Goal: Find specific page/section: Find specific page/section

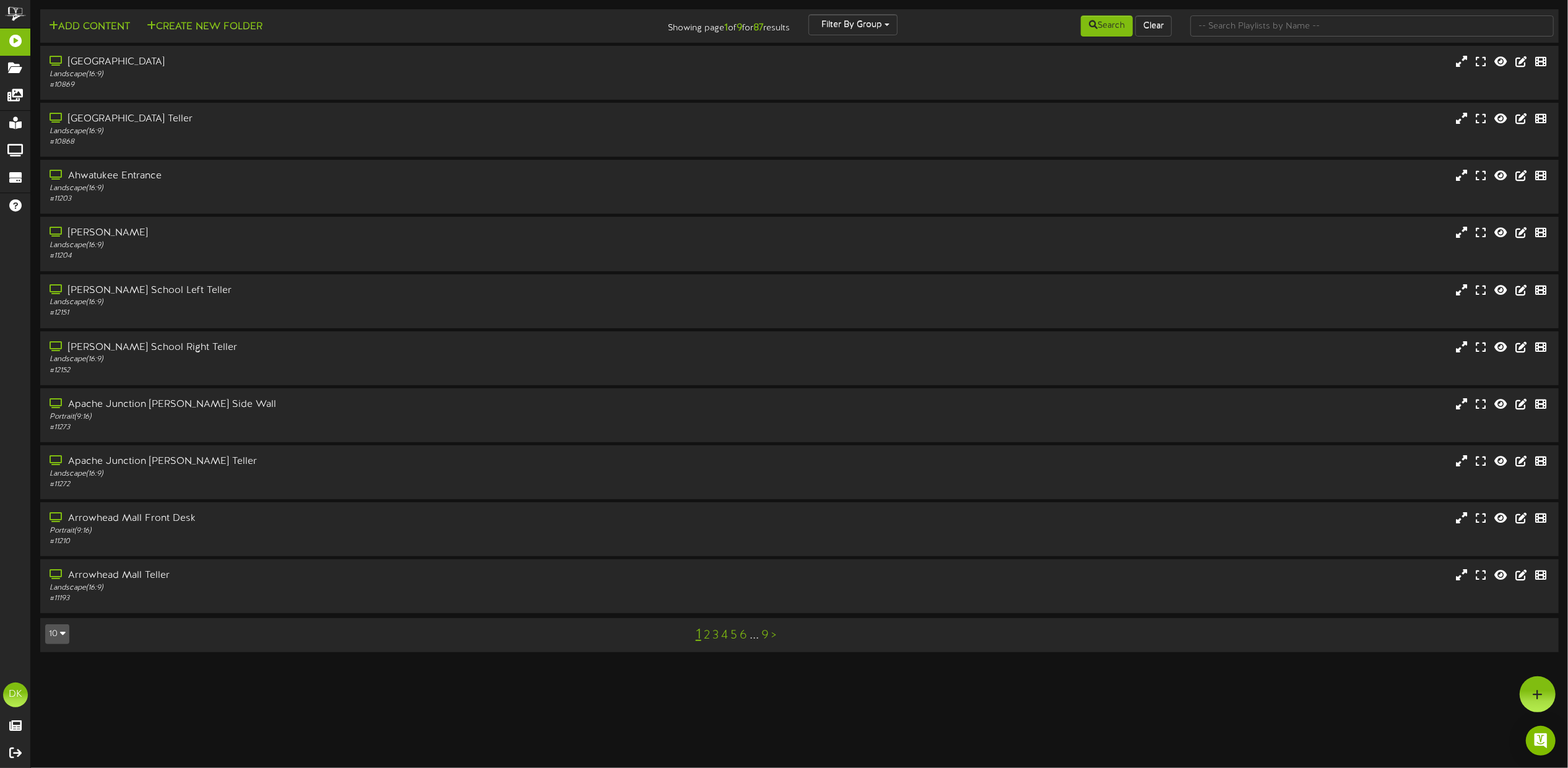
click at [981, 665] on html "ChannelValet Playlists Folders Messages My Library Groups Devices Help DK [PERS…" at bounding box center [784, 332] width 1568 height 665
click at [460, 665] on html "ChannelValet Playlists Folders Messages My Library Groups Devices Help DK [PERS…" at bounding box center [784, 332] width 1568 height 665
click at [59, 635] on button "10" at bounding box center [57, 634] width 24 height 20
click at [58, 605] on div "100" at bounding box center [58, 610] width 24 height 19
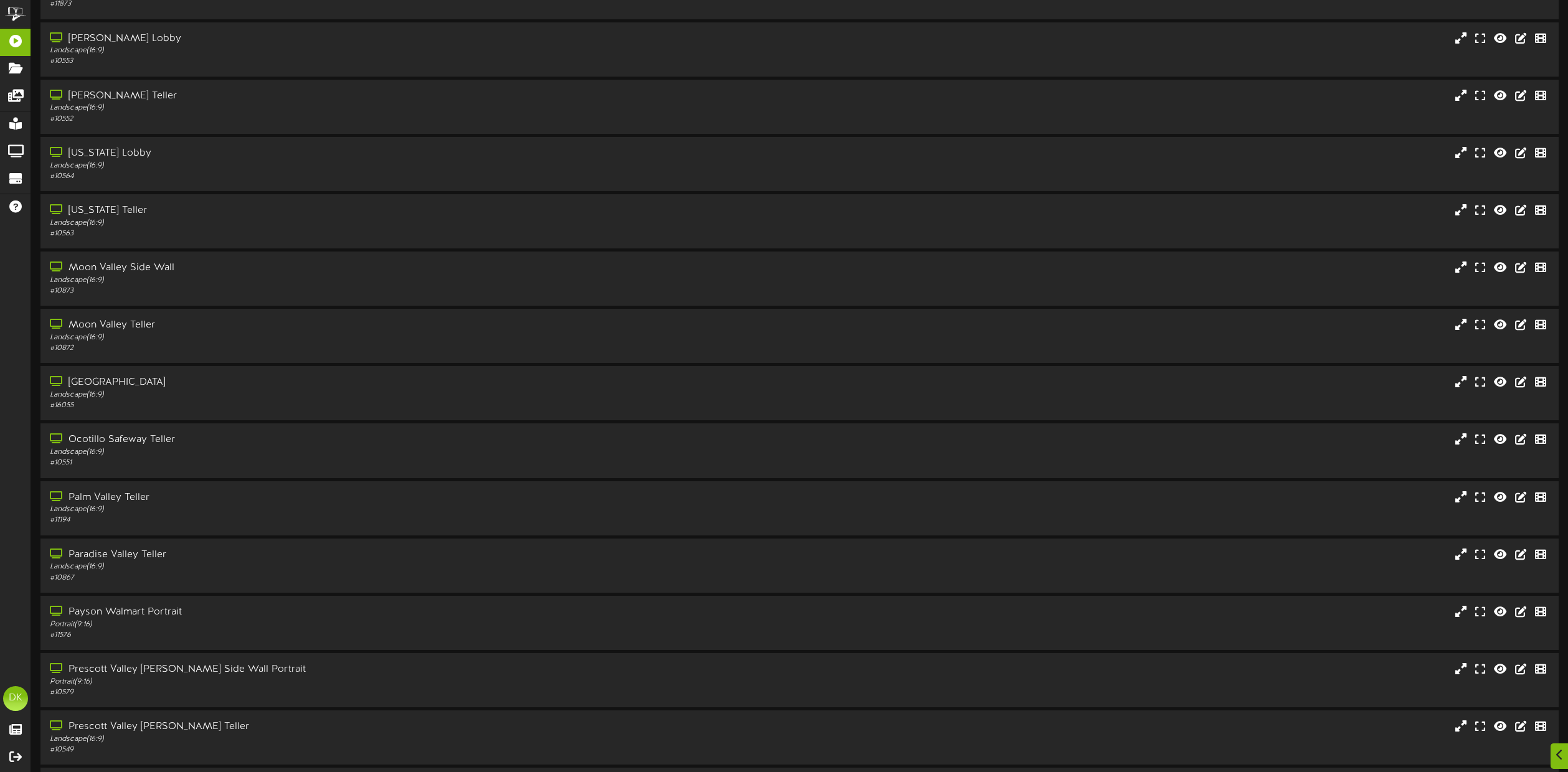
scroll to position [2553, 0]
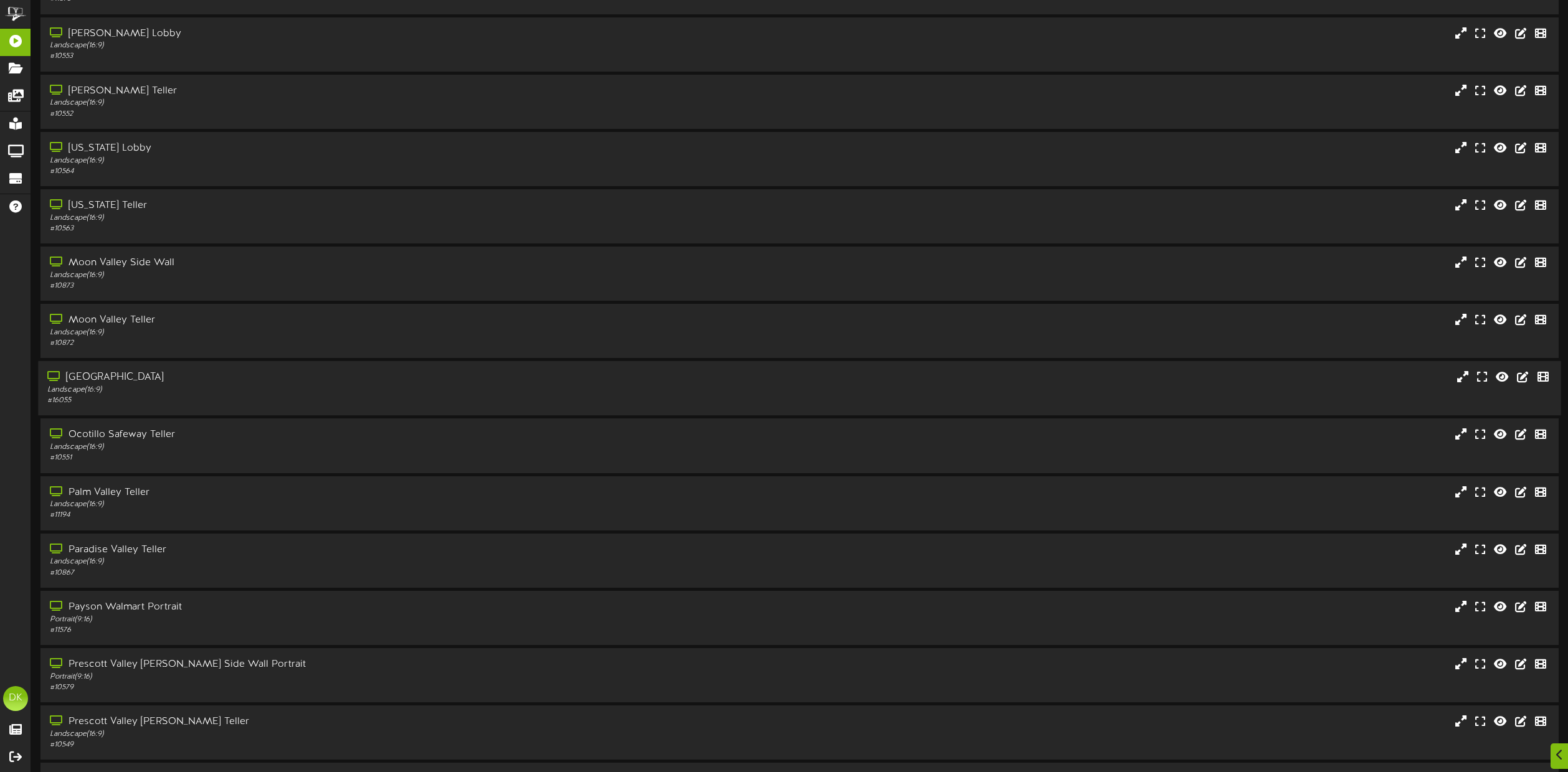
click at [217, 398] on div "# 16055" at bounding box center [355, 400] width 616 height 10
